Goal: Register for event/course

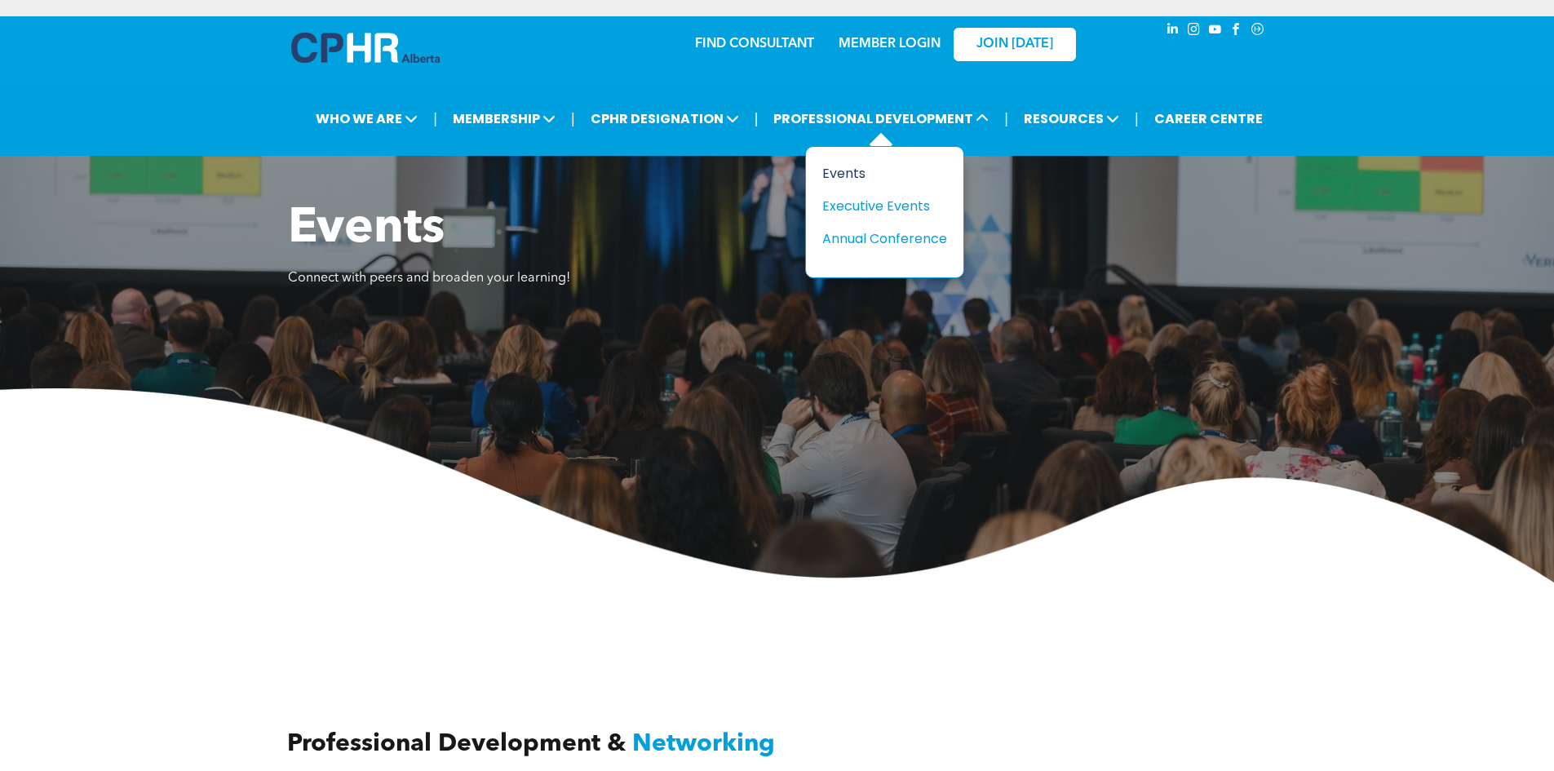
click at [839, 180] on div "Events" at bounding box center [878, 173] width 113 height 20
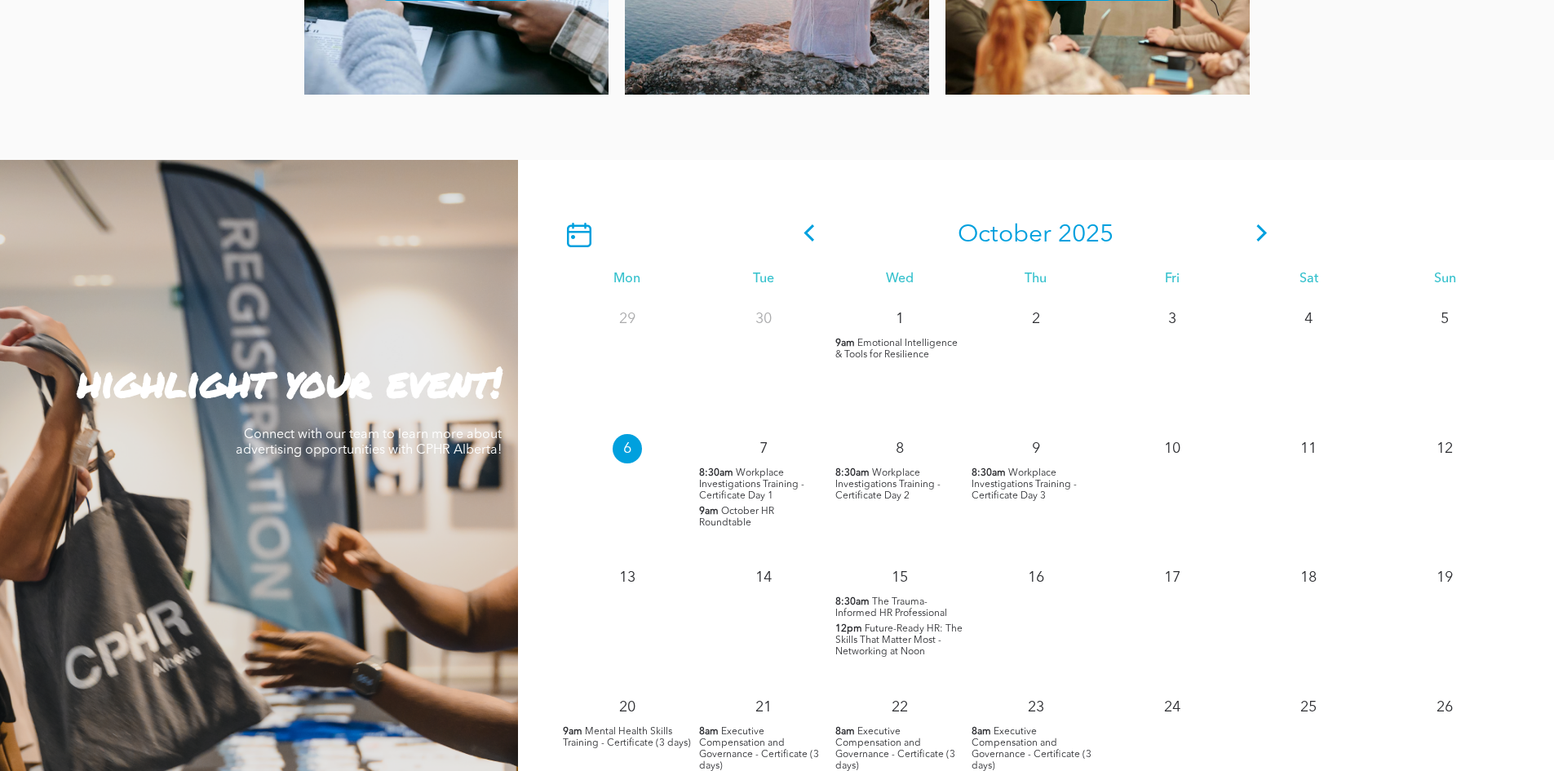
scroll to position [1387, 0]
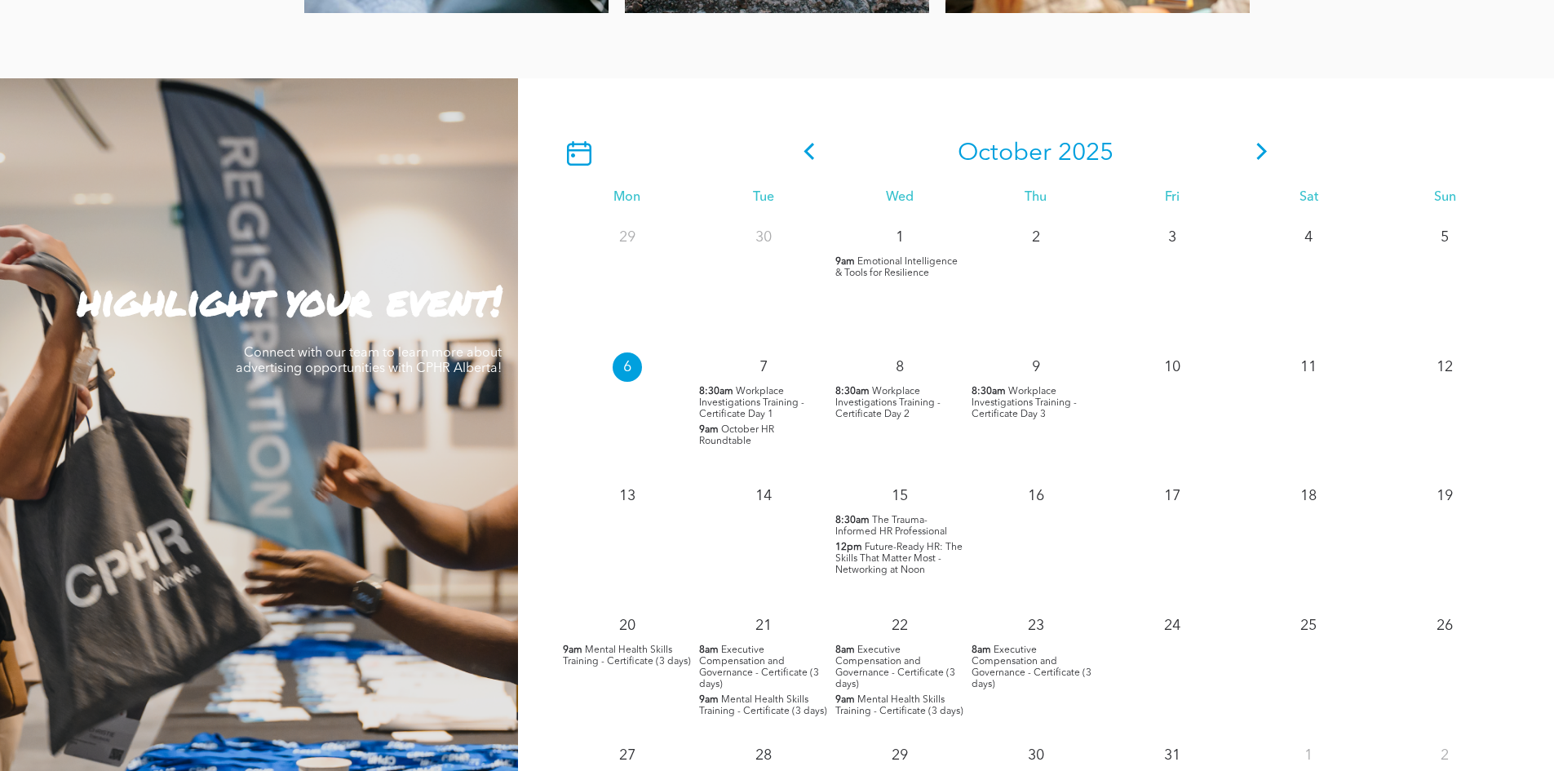
click at [875, 556] on span "Future-Ready HR: The Skills That Matter Most - Networking at Noon" at bounding box center [898, 559] width 127 height 33
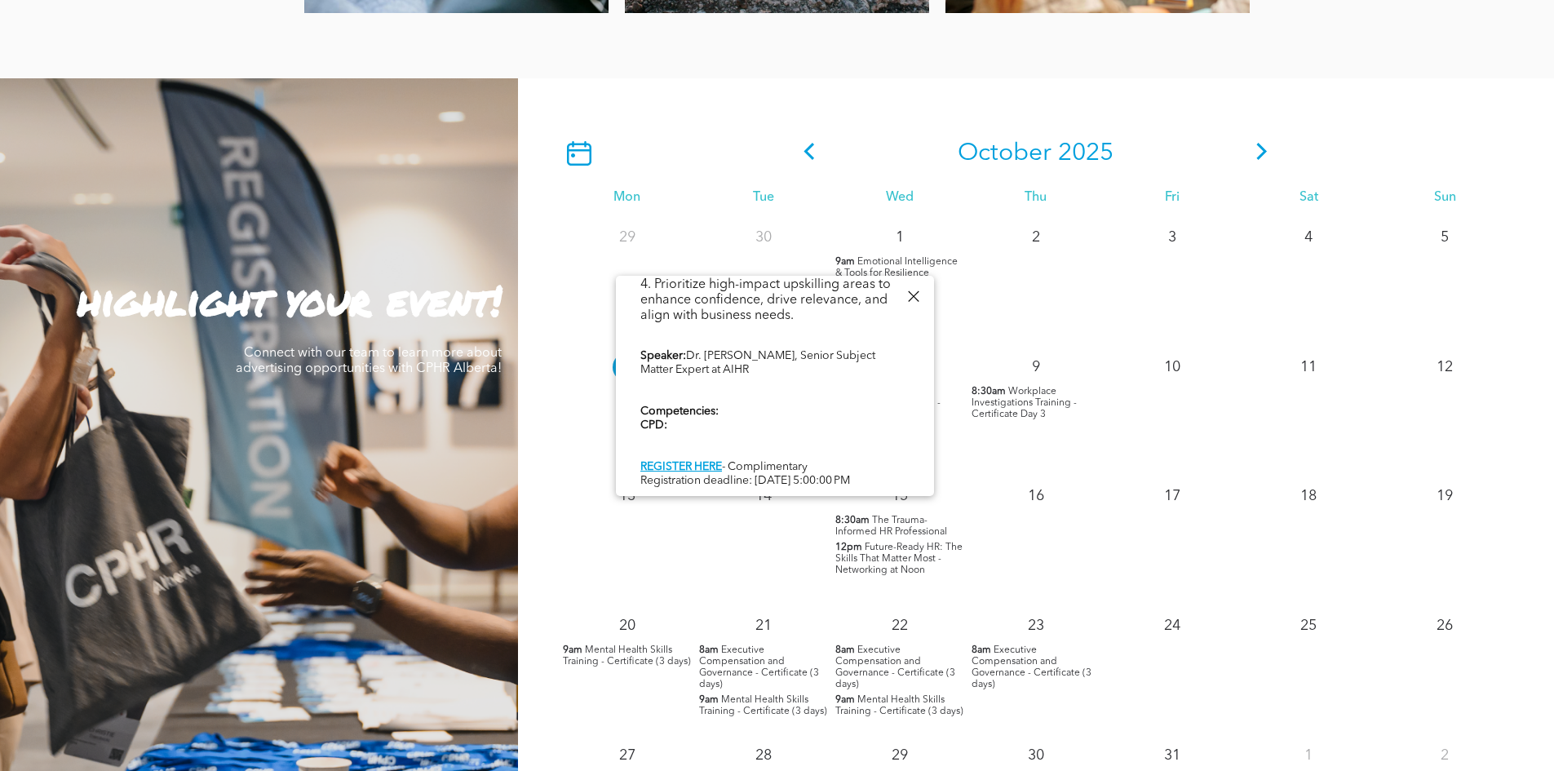
scroll to position [671, 0]
click at [912, 302] on div at bounding box center [913, 297] width 22 height 22
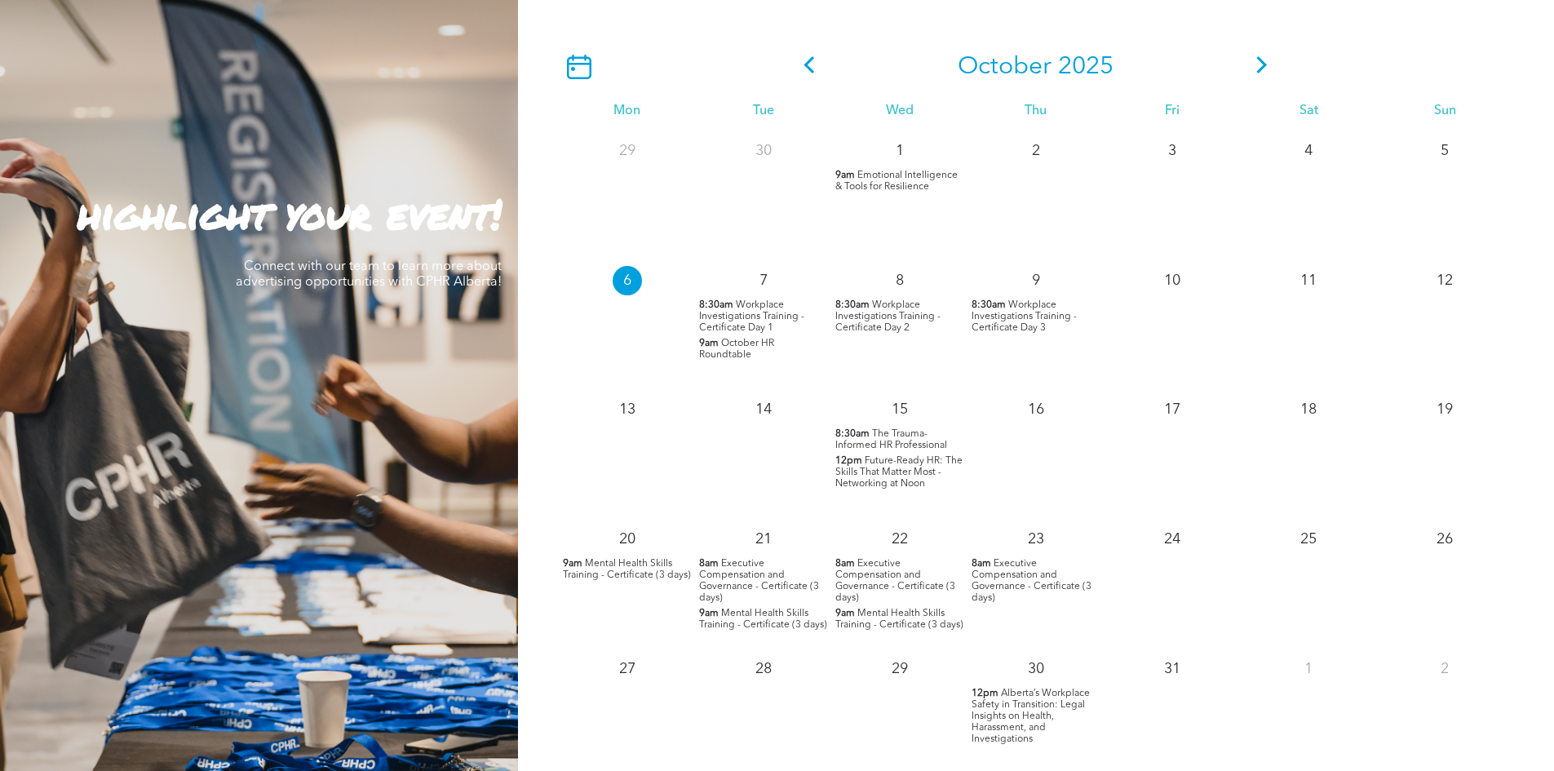
scroll to position [1550, 0]
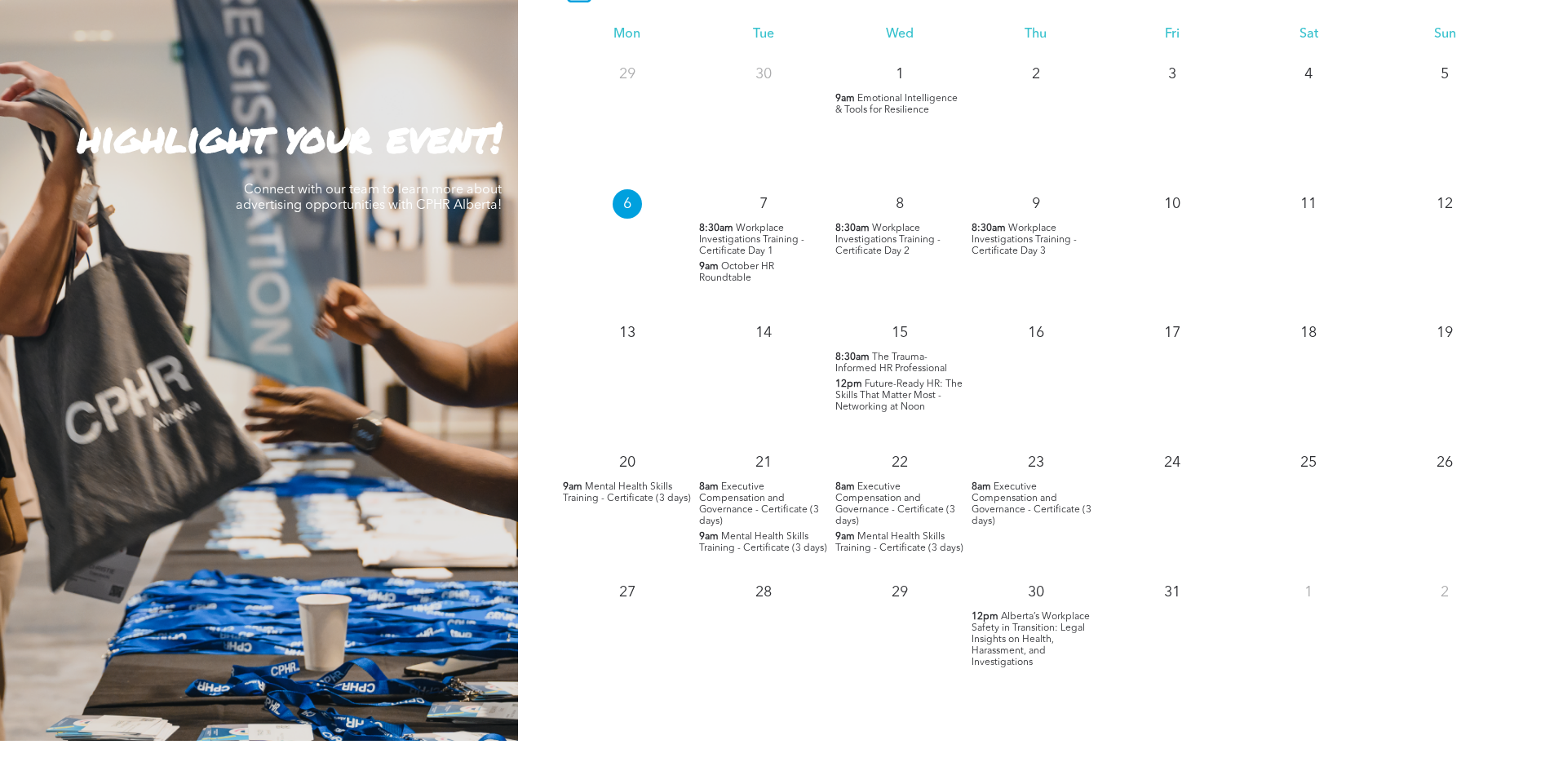
click at [1008, 629] on span "Alberta’s Workplace Safety in Transition: Legal Insights on Health, Harassment,…" at bounding box center [1031, 639] width 118 height 55
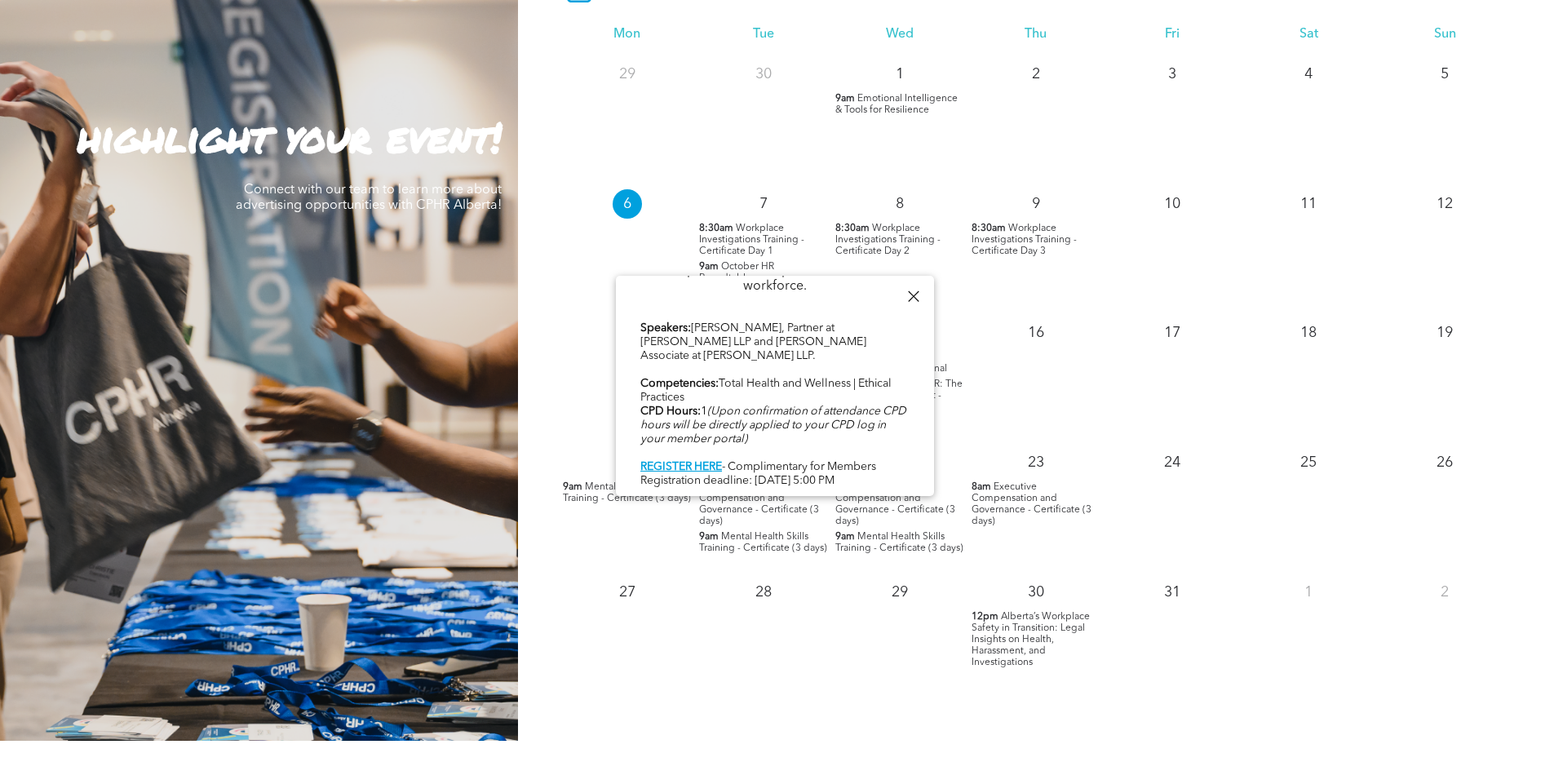
scroll to position [853, 0]
click at [712, 461] on b "REGISTER HERE" at bounding box center [681, 466] width 82 height 11
click at [911, 304] on div at bounding box center [913, 297] width 22 height 22
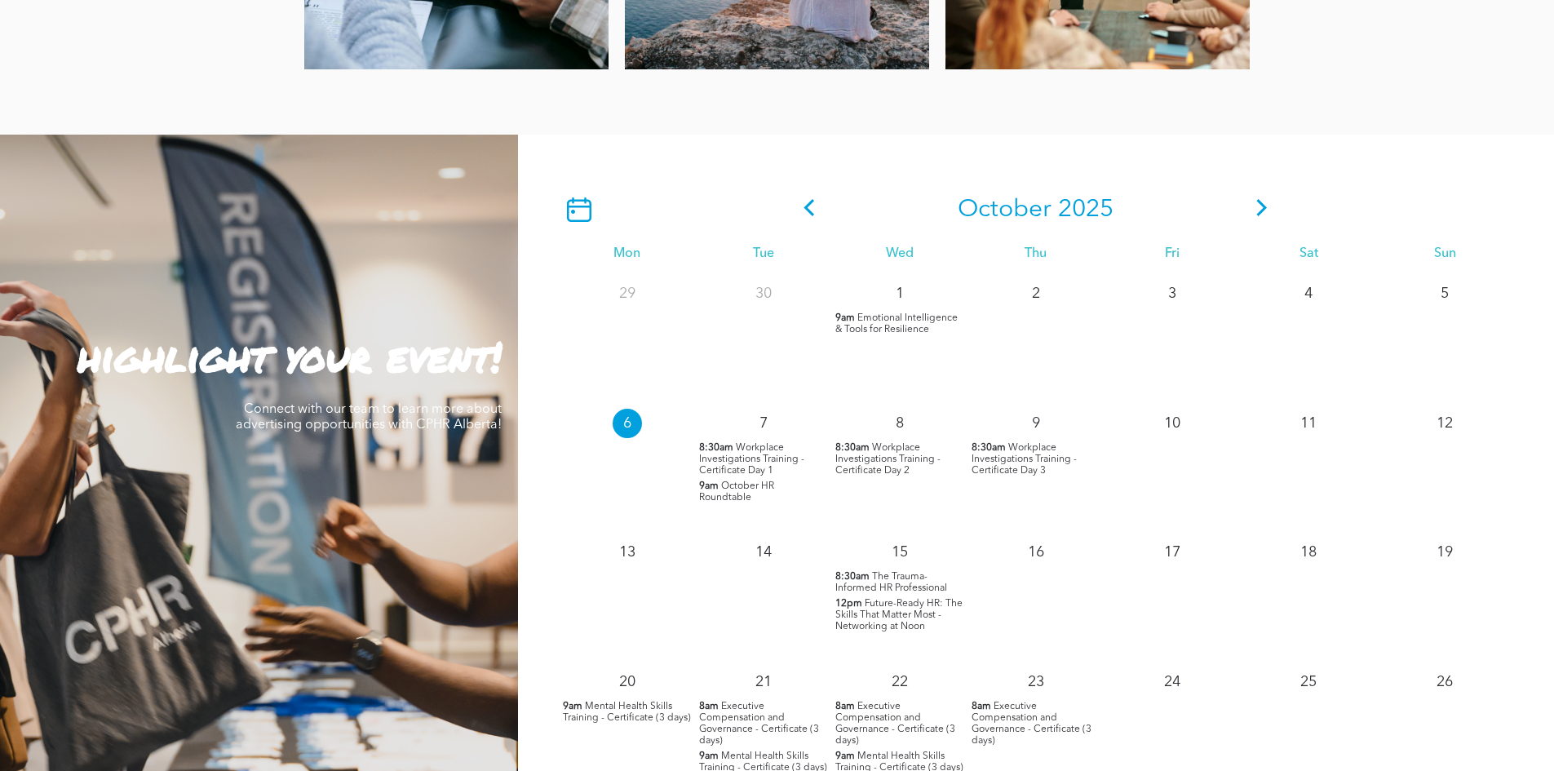
scroll to position [1305, 0]
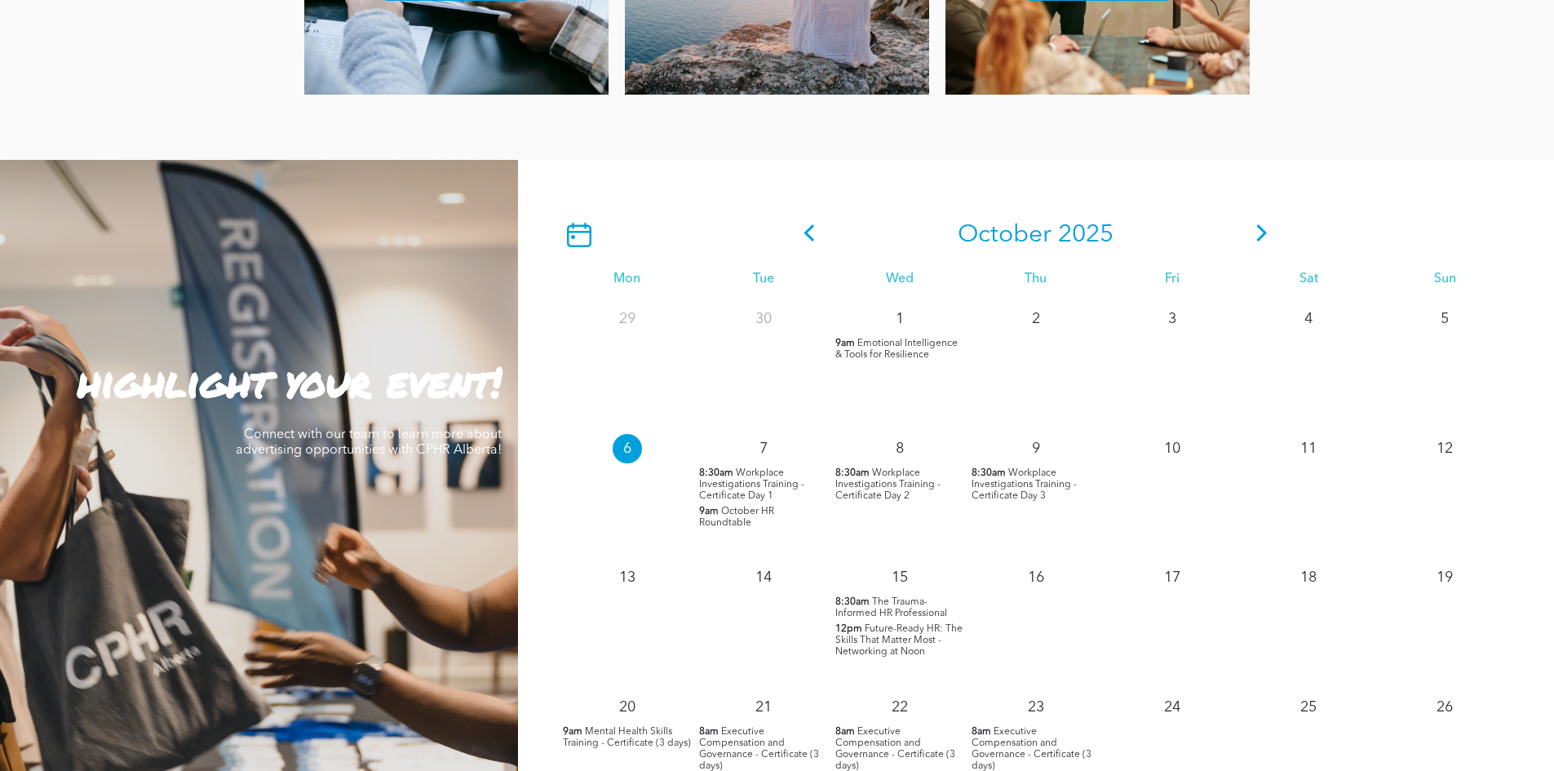
click at [1278, 237] on div "October 2025" at bounding box center [1036, 235] width 955 height 52
click at [1269, 235] on icon at bounding box center [1262, 232] width 24 height 17
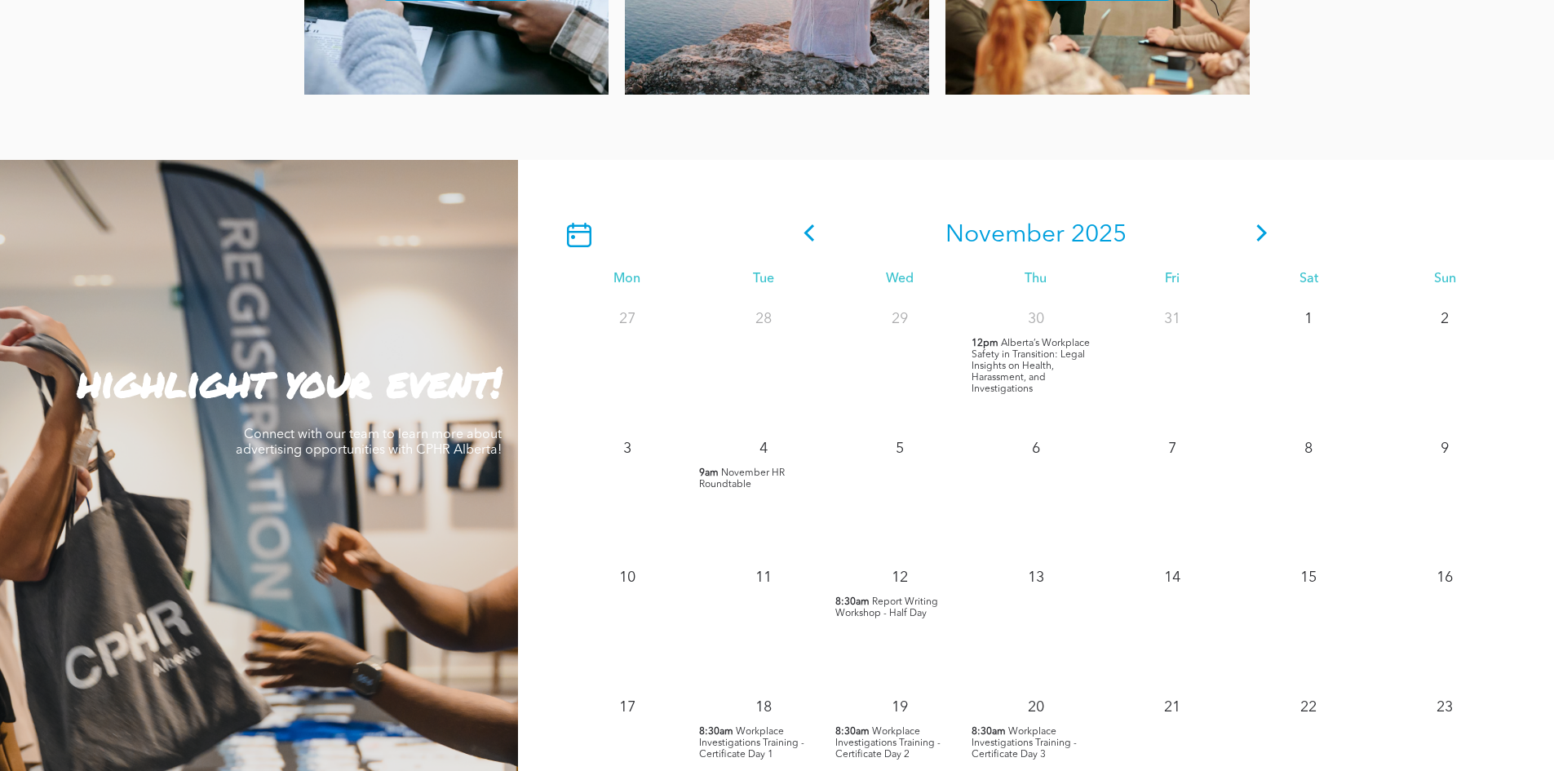
click at [804, 234] on icon at bounding box center [809, 232] width 24 height 17
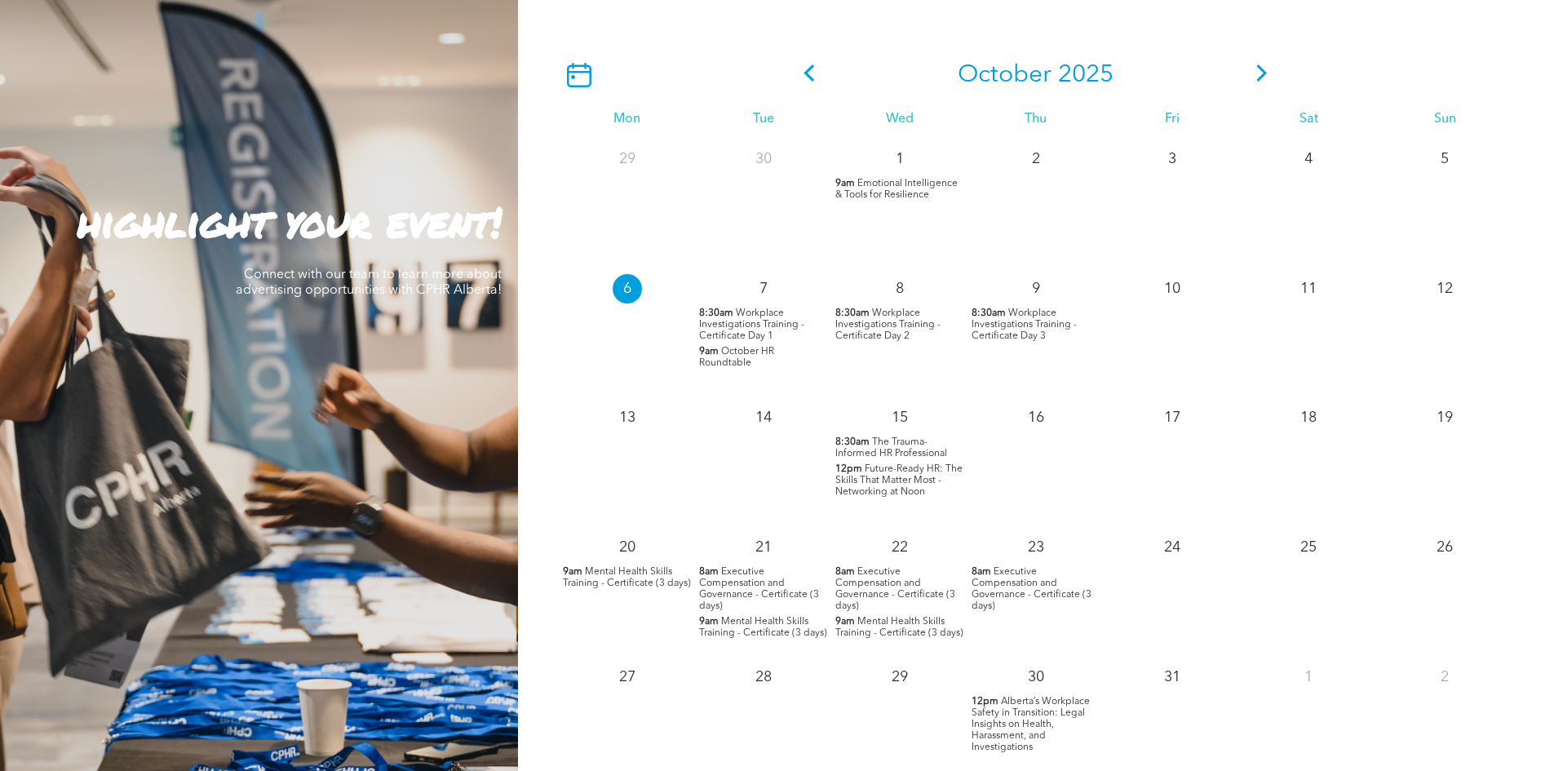
scroll to position [1387, 0]
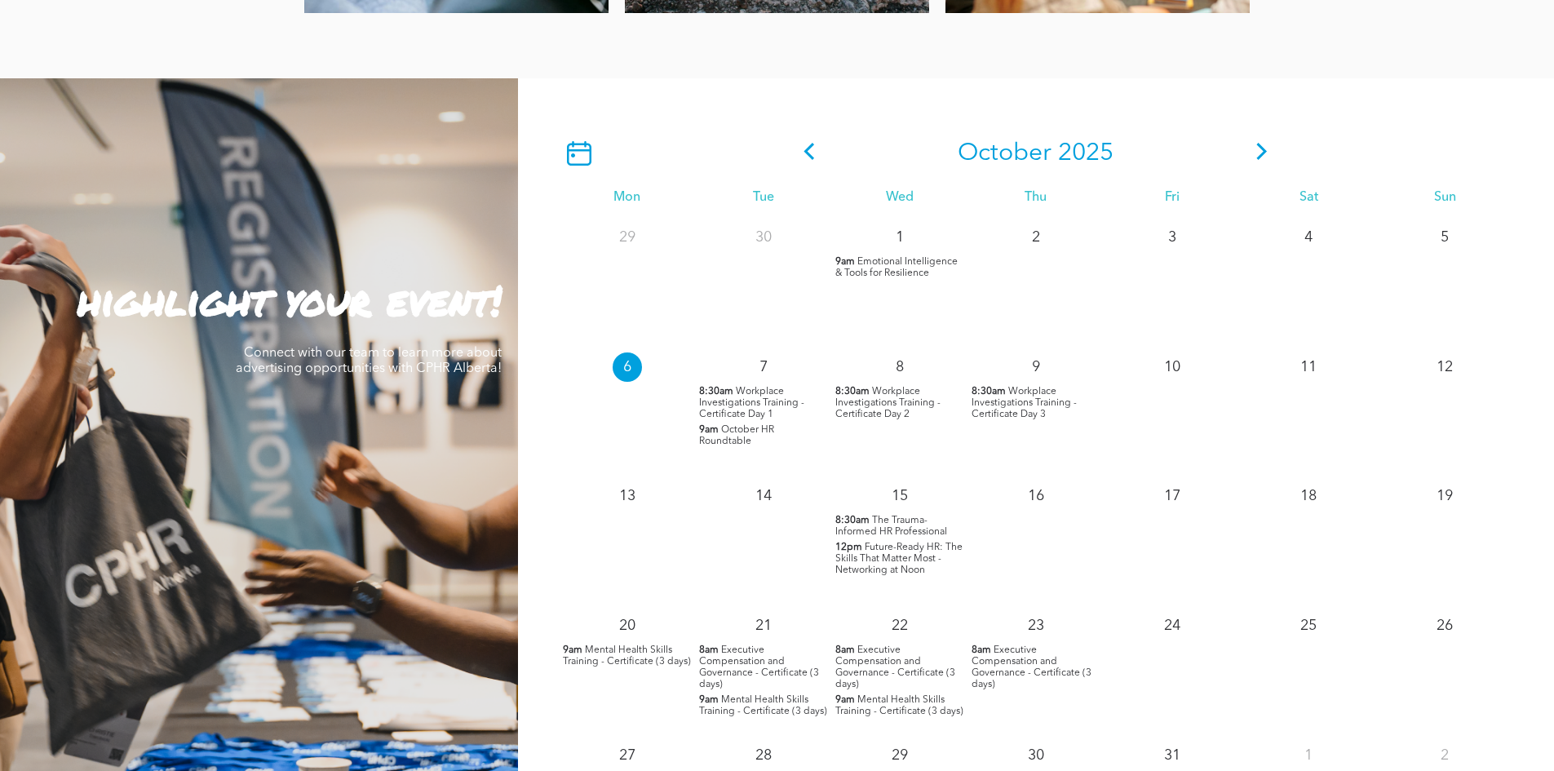
click at [1267, 154] on icon at bounding box center [1262, 151] width 11 height 17
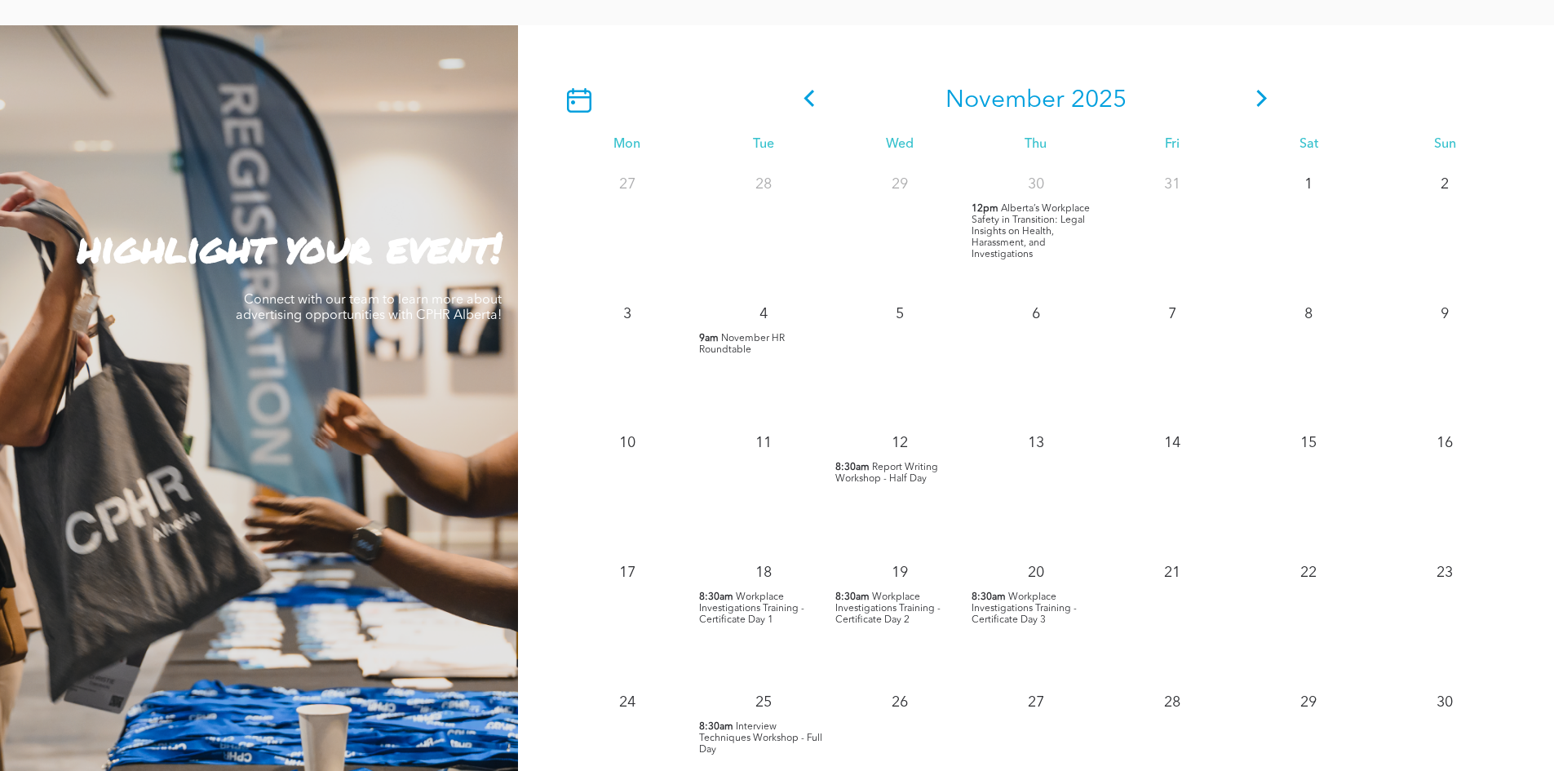
scroll to position [1469, 0]
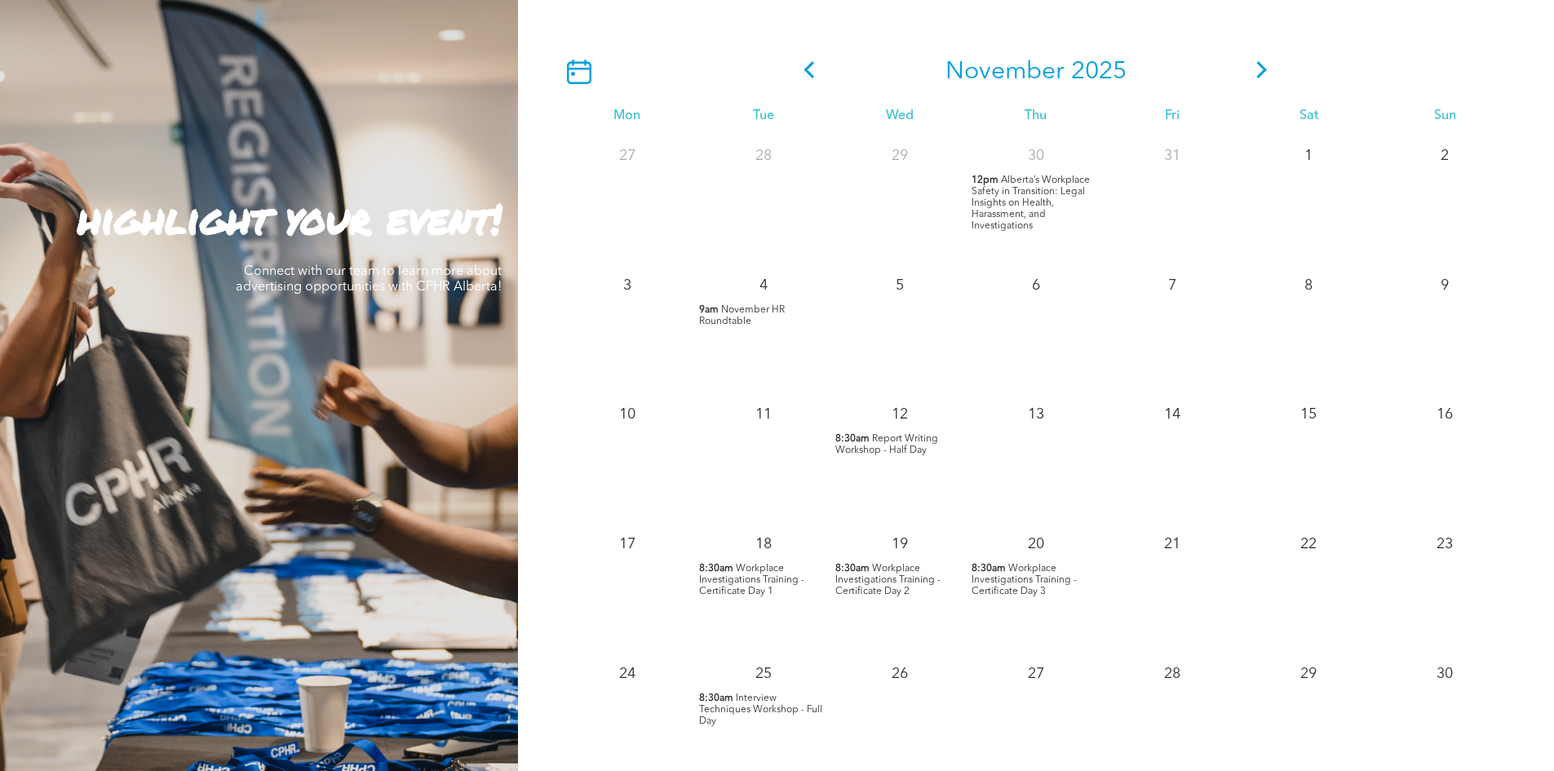
click at [975, 212] on span "Alberta’s Workplace Safety in Transition: Legal Insights on Health, Harassment,…" at bounding box center [1031, 202] width 118 height 55
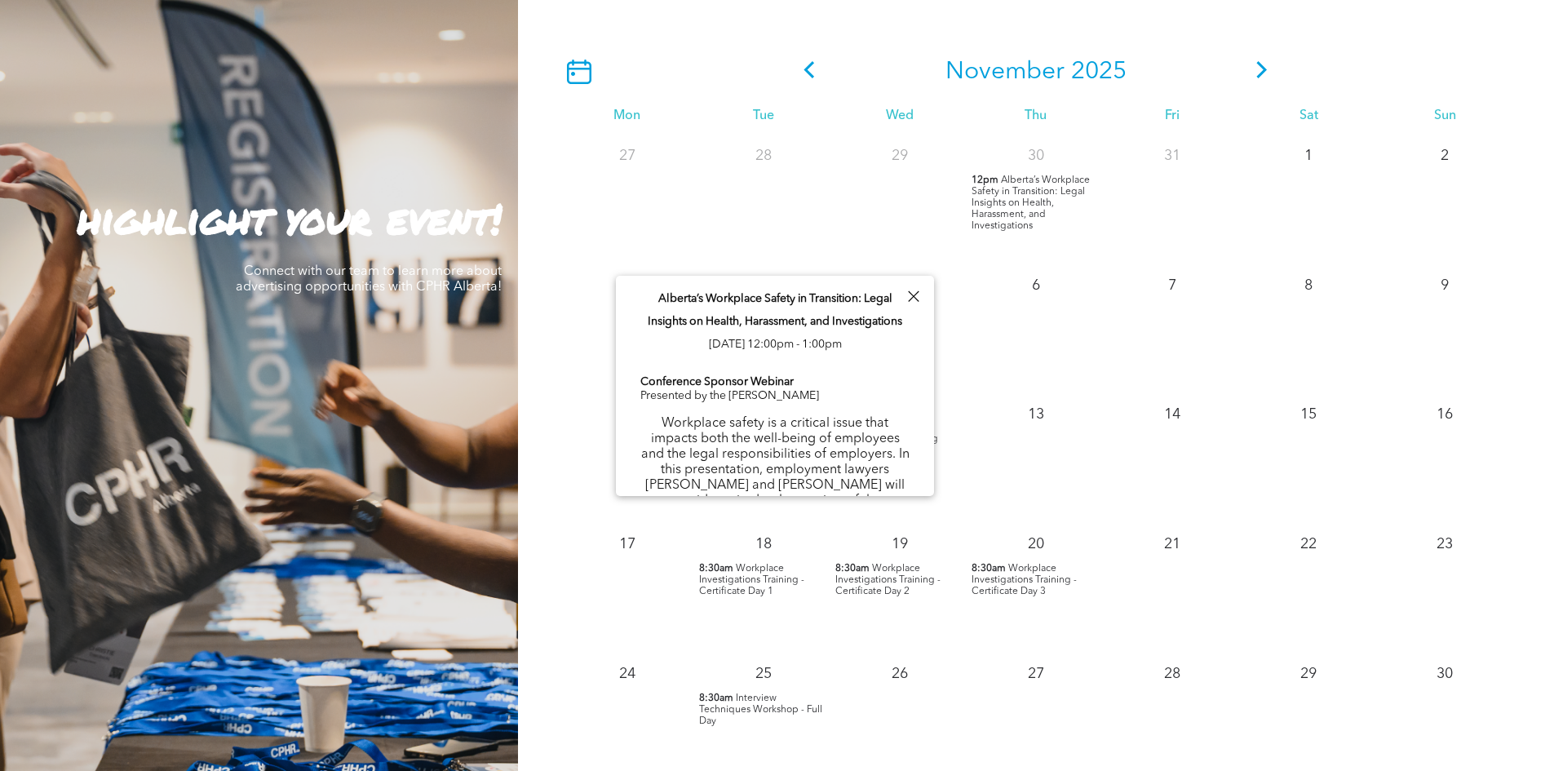
click at [911, 290] on div at bounding box center [913, 297] width 22 height 22
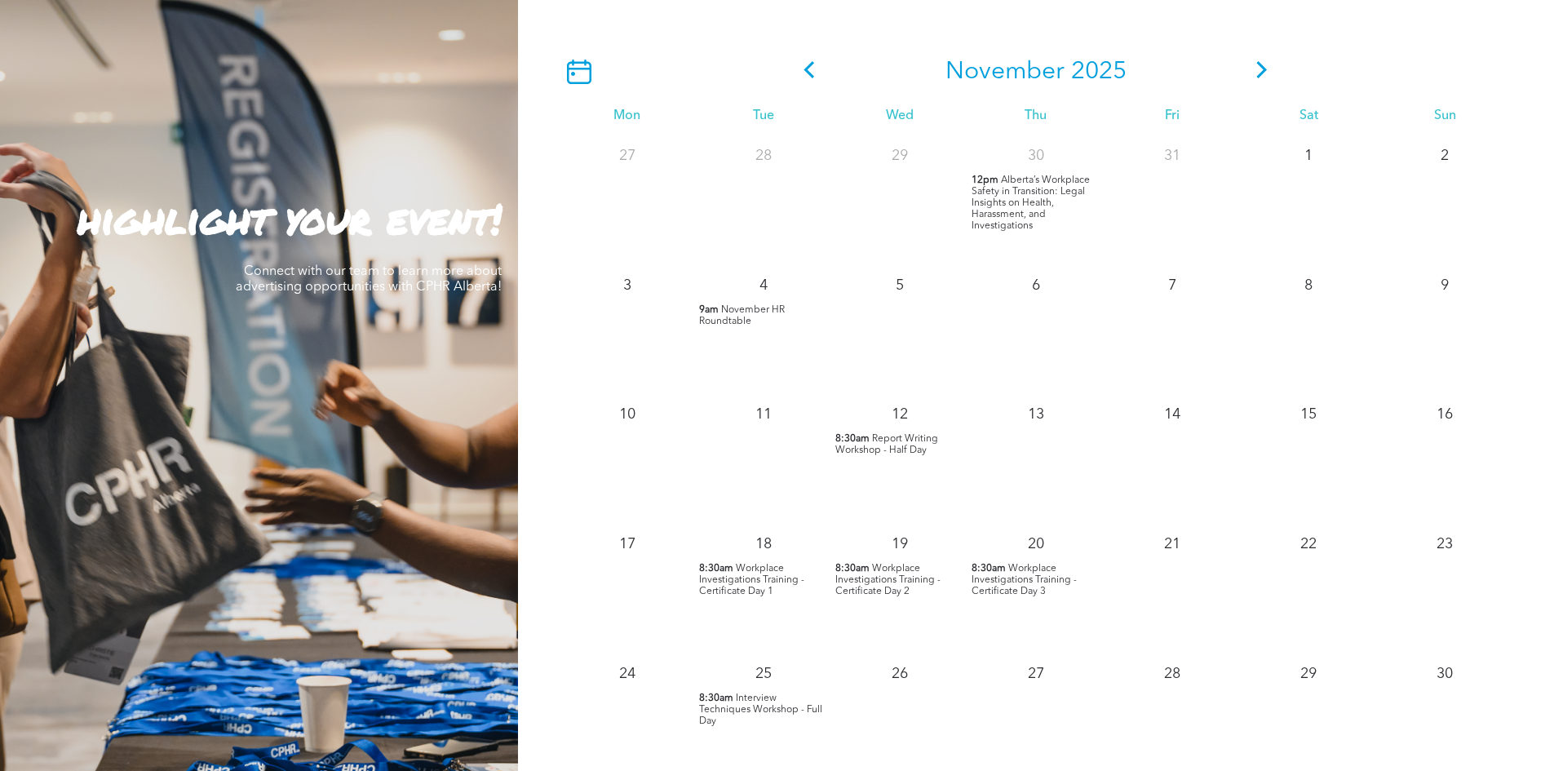
click at [1273, 71] on icon at bounding box center [1262, 69] width 24 height 17
